Goal: Task Accomplishment & Management: Manage account settings

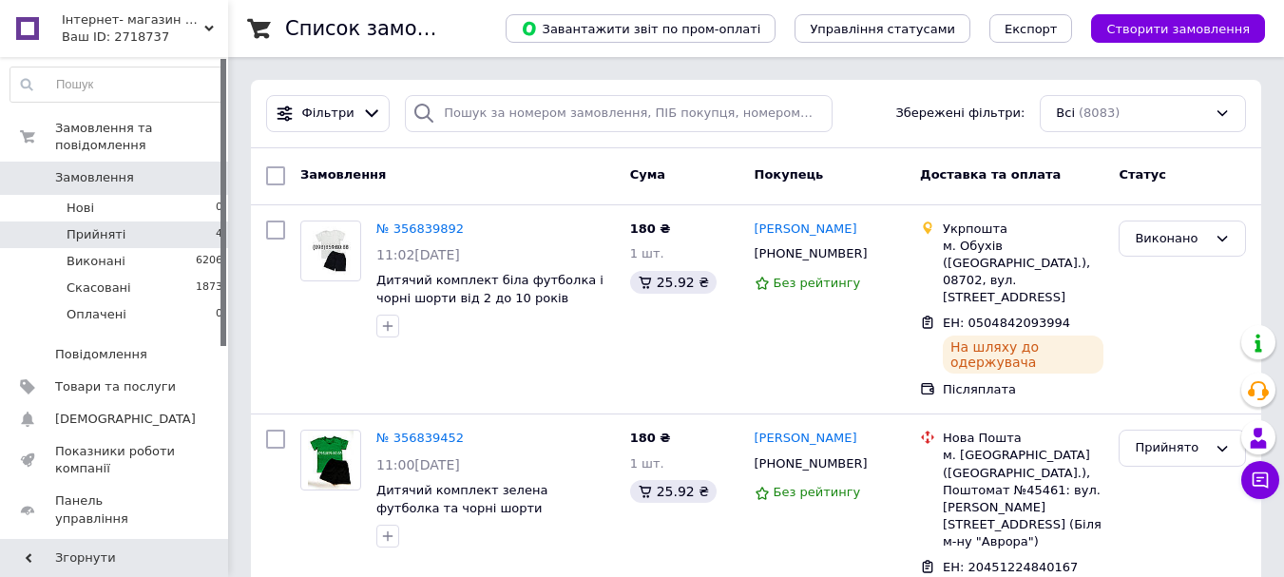
click at [131, 221] on li "Прийняті 4" at bounding box center [117, 234] width 234 height 27
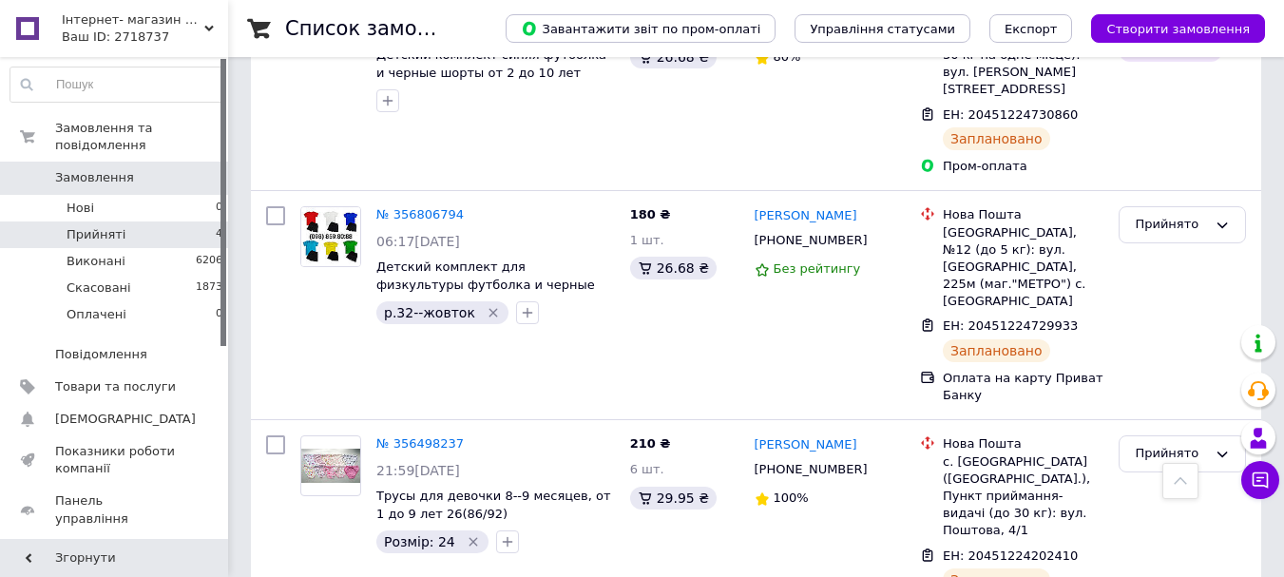
scroll to position [598, 0]
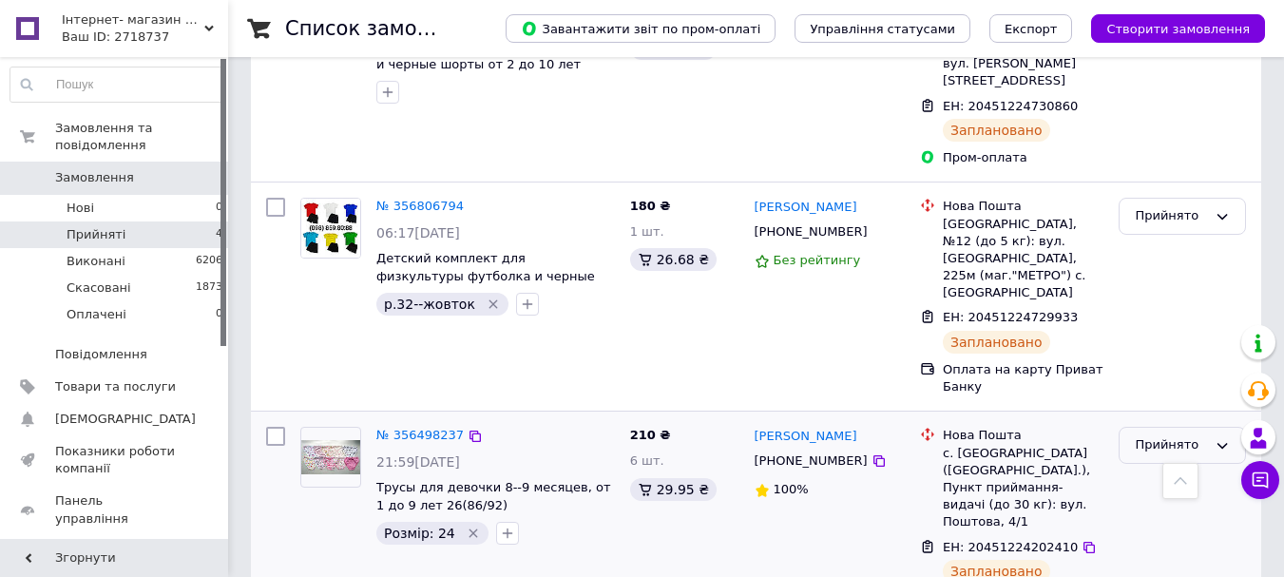
click at [1168, 435] on div "Прийнято" at bounding box center [1170, 445] width 72 height 20
click at [1156, 467] on li "Виконано" at bounding box center [1181, 484] width 125 height 35
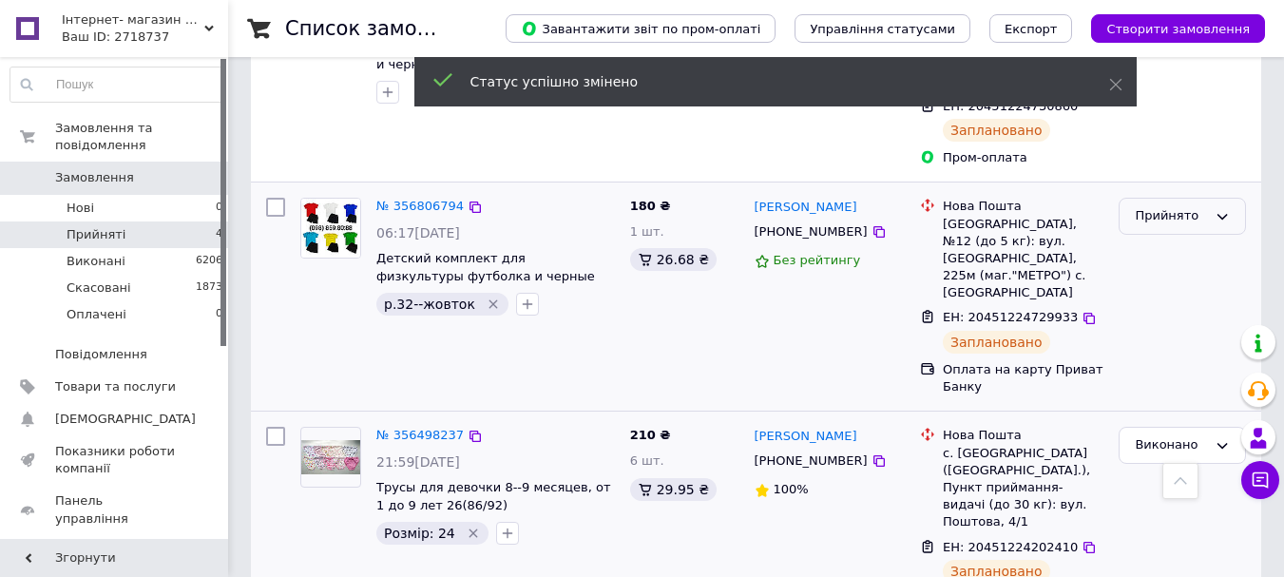
click at [1144, 206] on div "Прийнято" at bounding box center [1170, 216] width 72 height 20
click at [1143, 238] on li "Виконано" at bounding box center [1181, 255] width 125 height 35
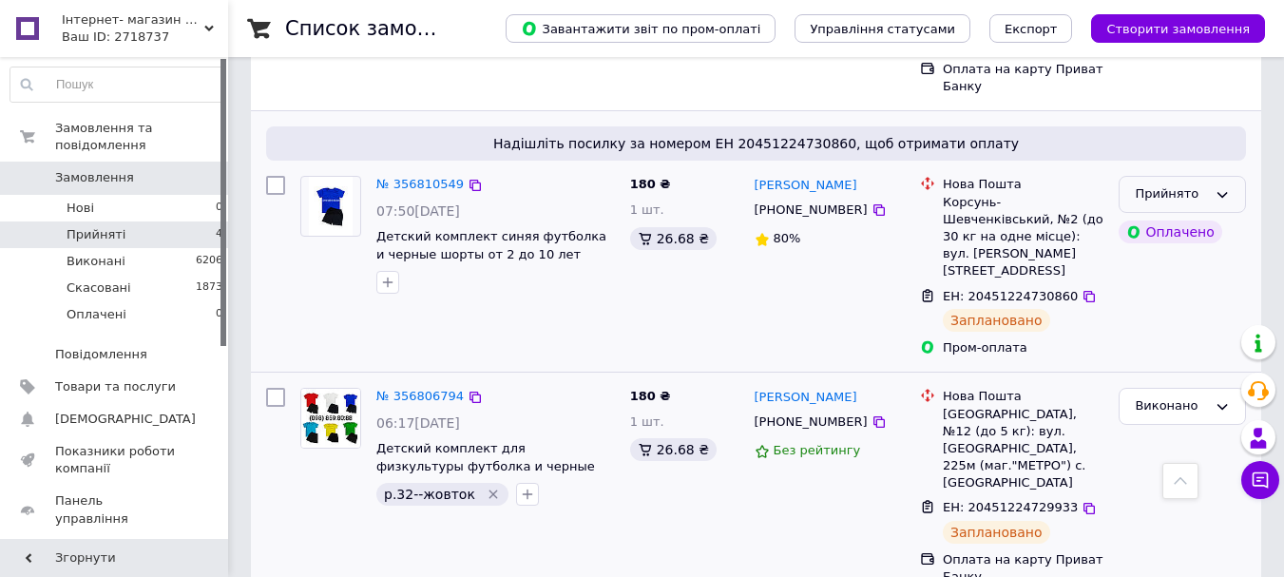
click at [1196, 184] on div "Прийнято" at bounding box center [1170, 194] width 72 height 20
click at [1187, 217] on li "Виконано" at bounding box center [1181, 234] width 125 height 35
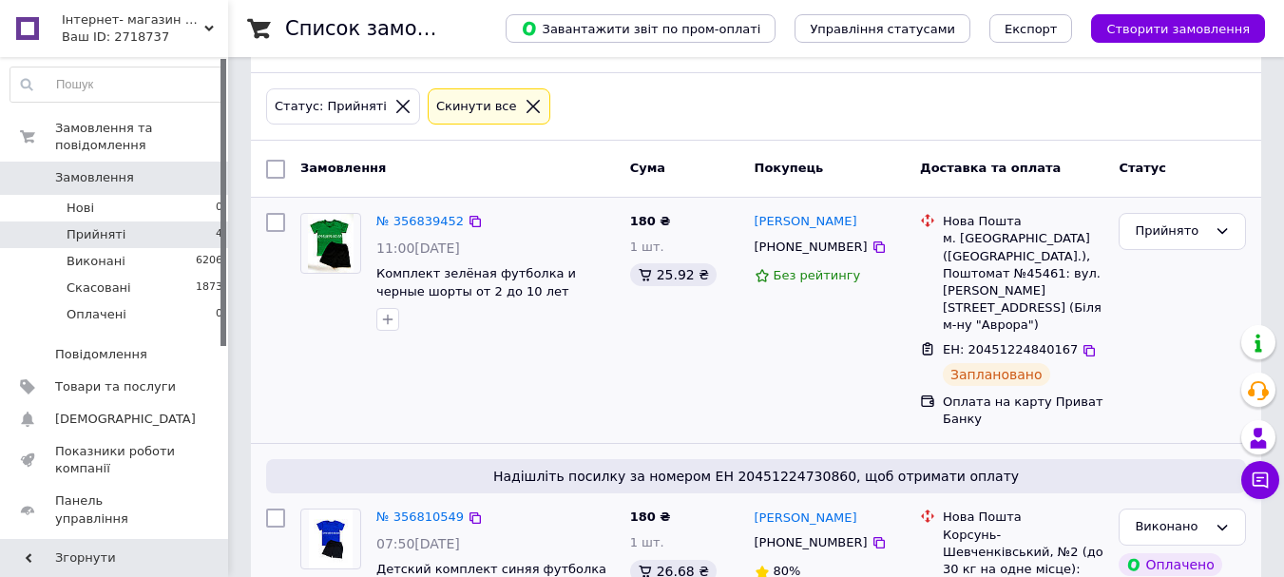
scroll to position [0, 0]
